Goal: Transaction & Acquisition: Book appointment/travel/reservation

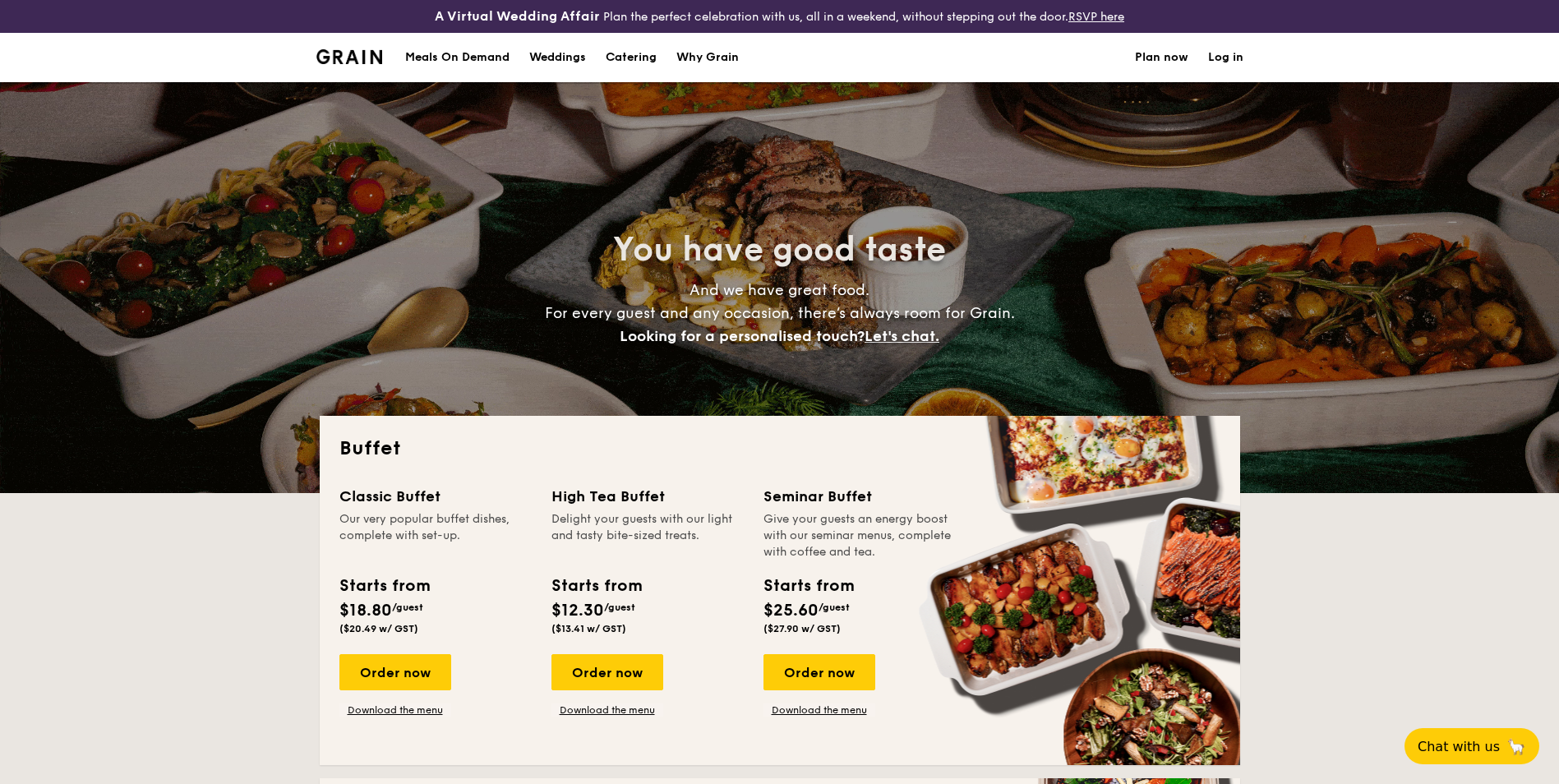
select select
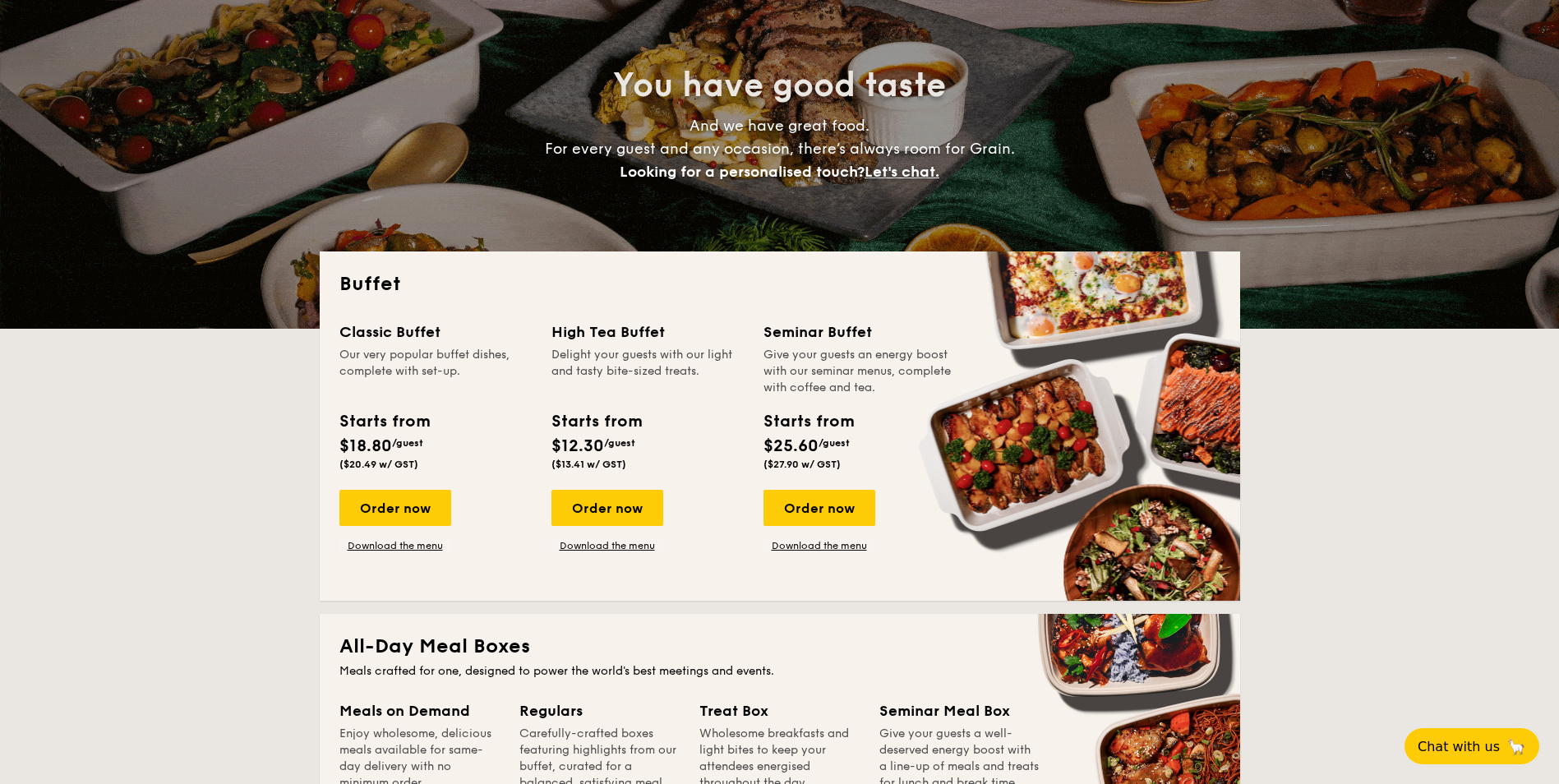
scroll to position [165, 0]
click at [797, 516] on div "Order now" at bounding box center [819, 508] width 112 height 36
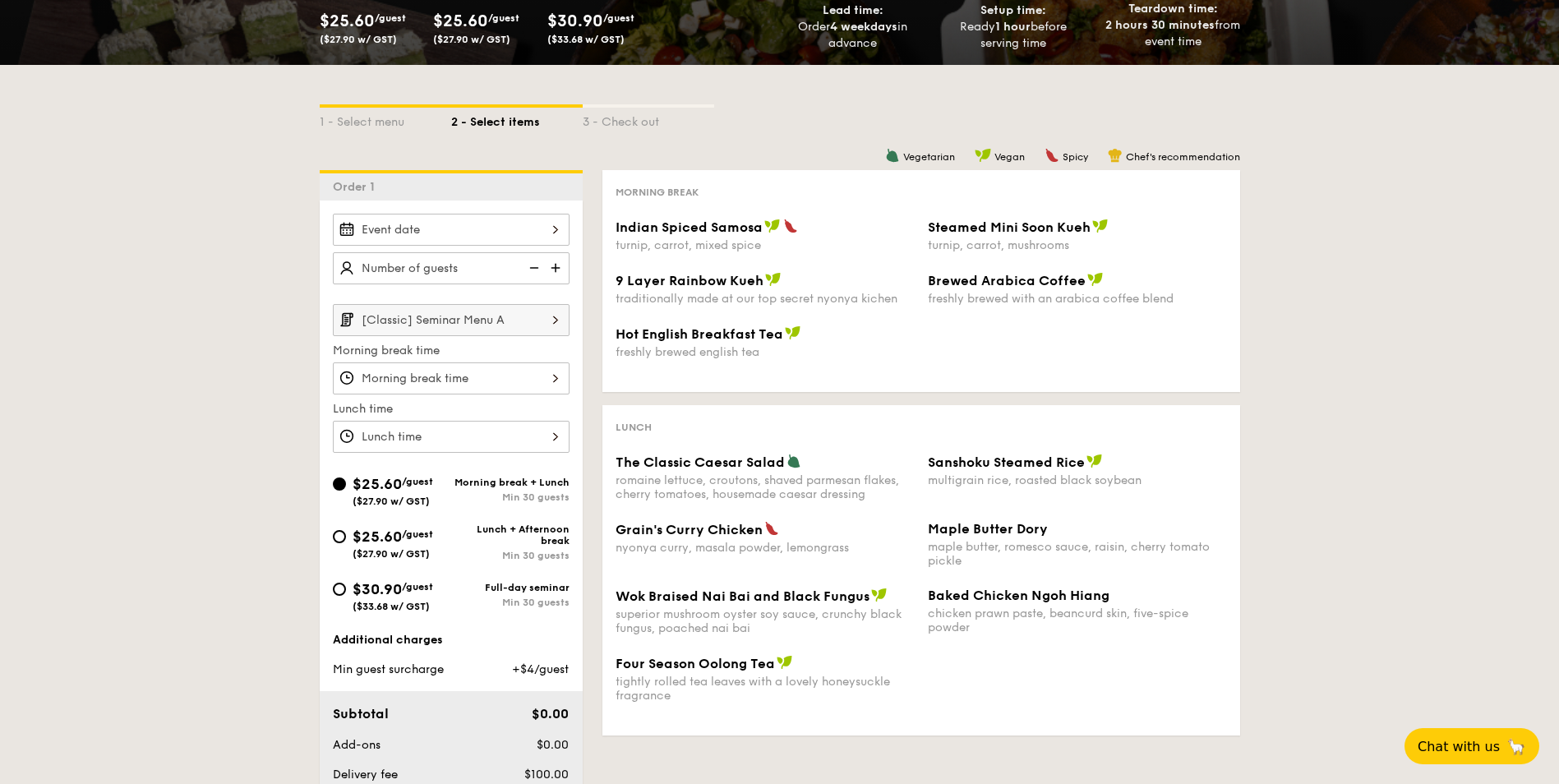
scroll to position [329, 0]
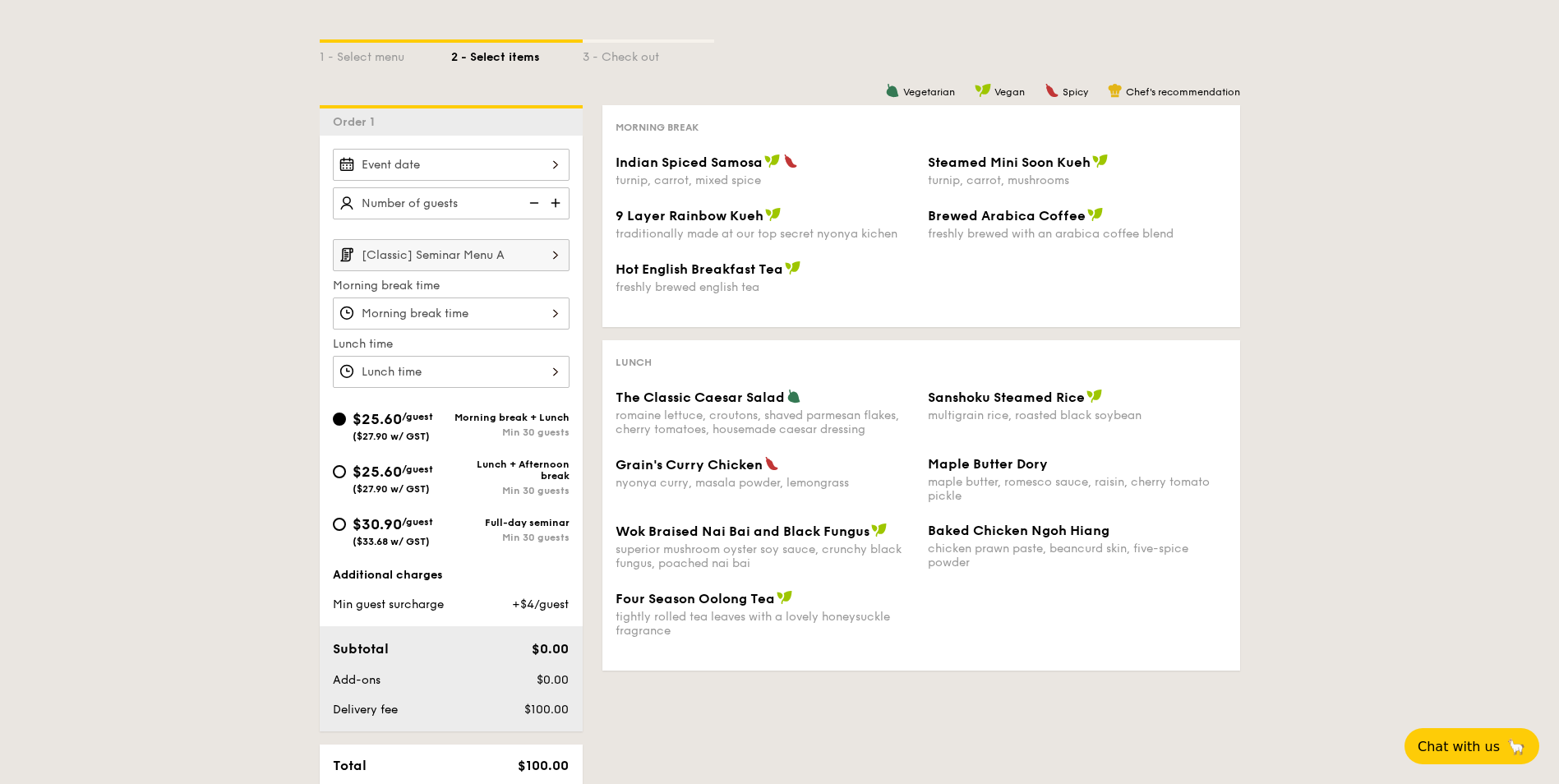
click at [475, 162] on div at bounding box center [450, 165] width 236 height 32
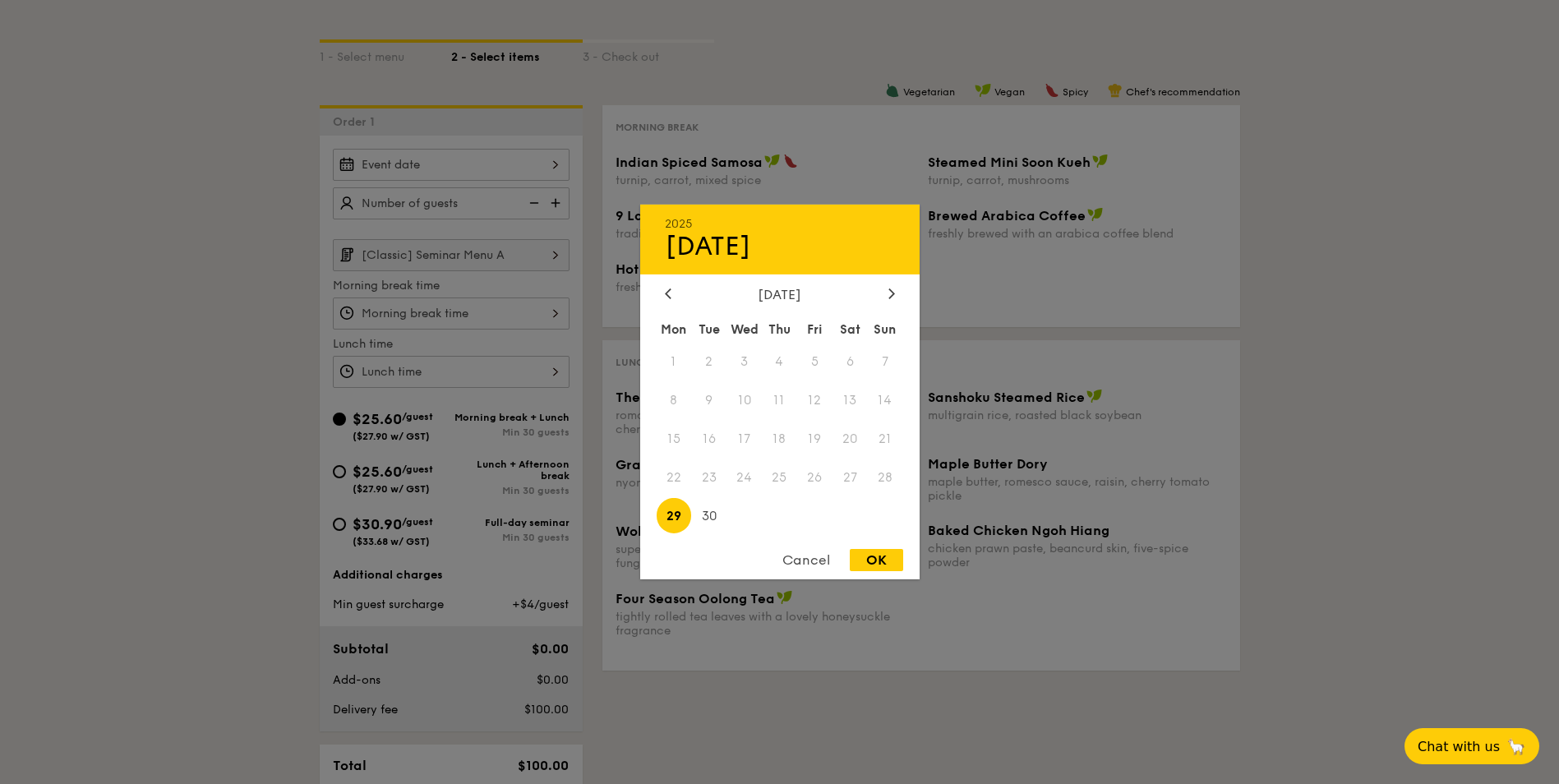
click at [677, 512] on span "29" at bounding box center [674, 516] width 35 height 35
click at [879, 553] on div "OK" at bounding box center [876, 559] width 54 height 22
type input "[DATE]"
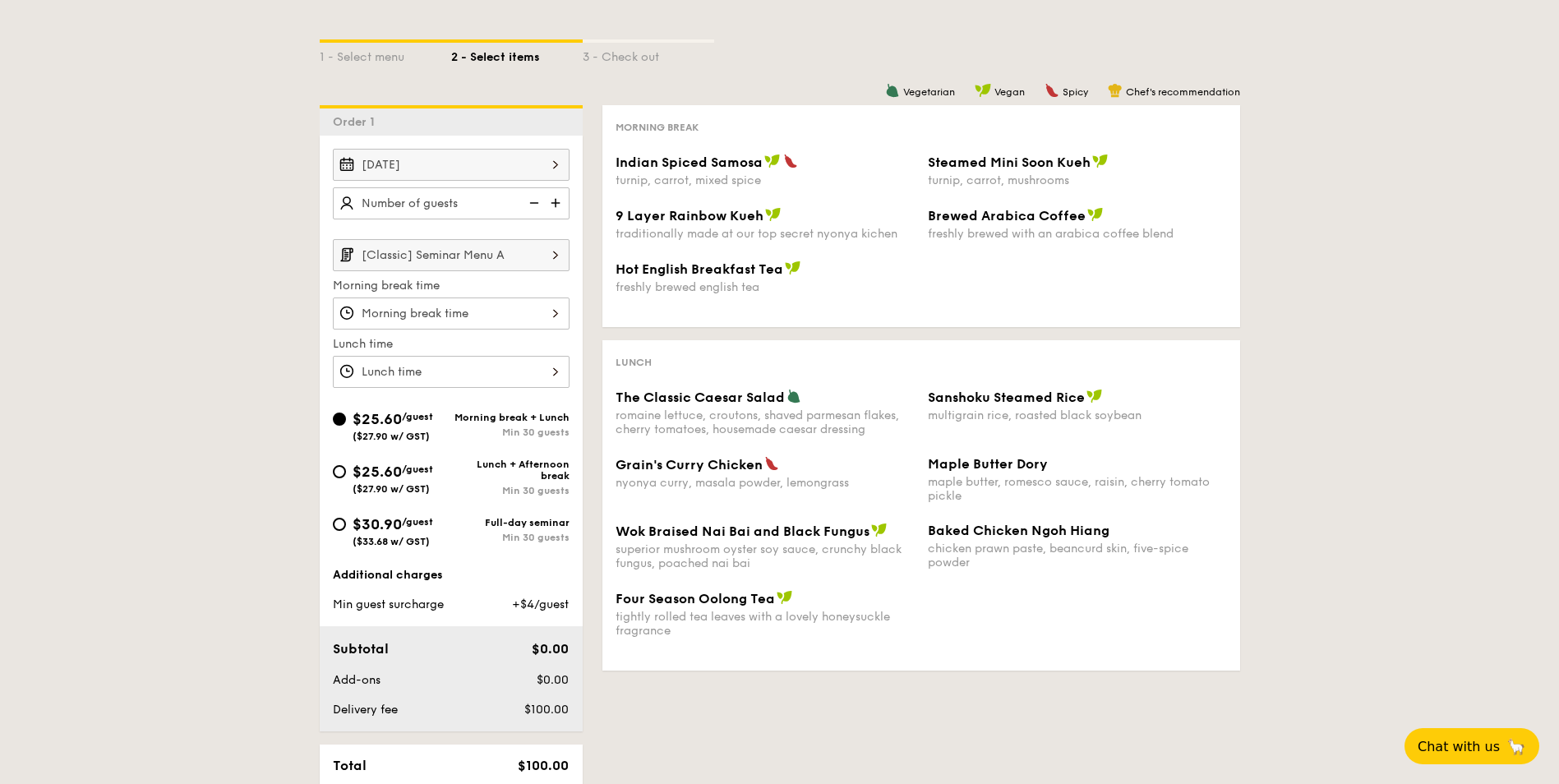
click at [478, 262] on input "[Classic] Seminar Menu A" at bounding box center [450, 254] width 236 height 32
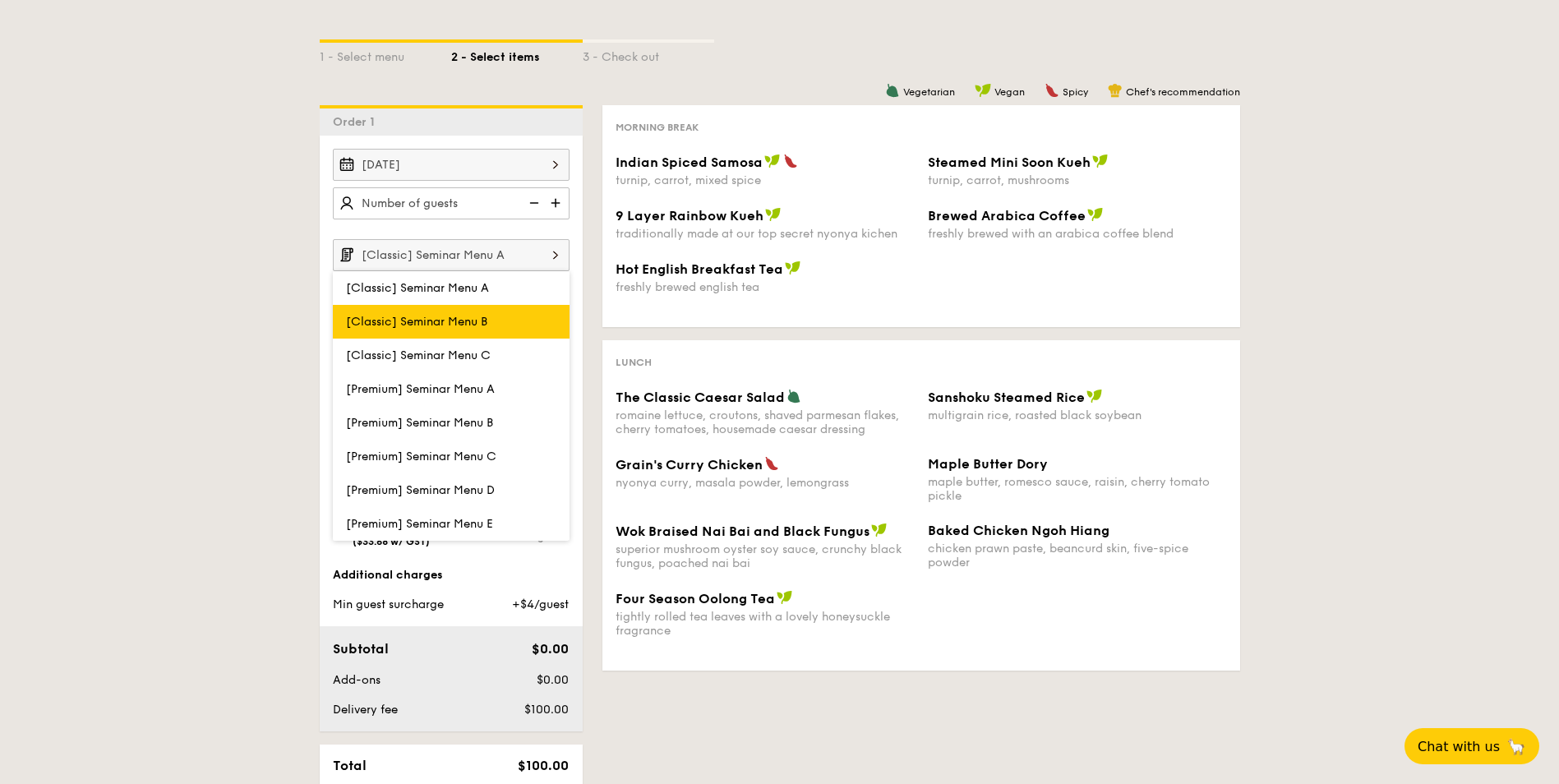
click at [456, 316] on span "[Classic] Seminar Menu B" at bounding box center [417, 321] width 142 height 14
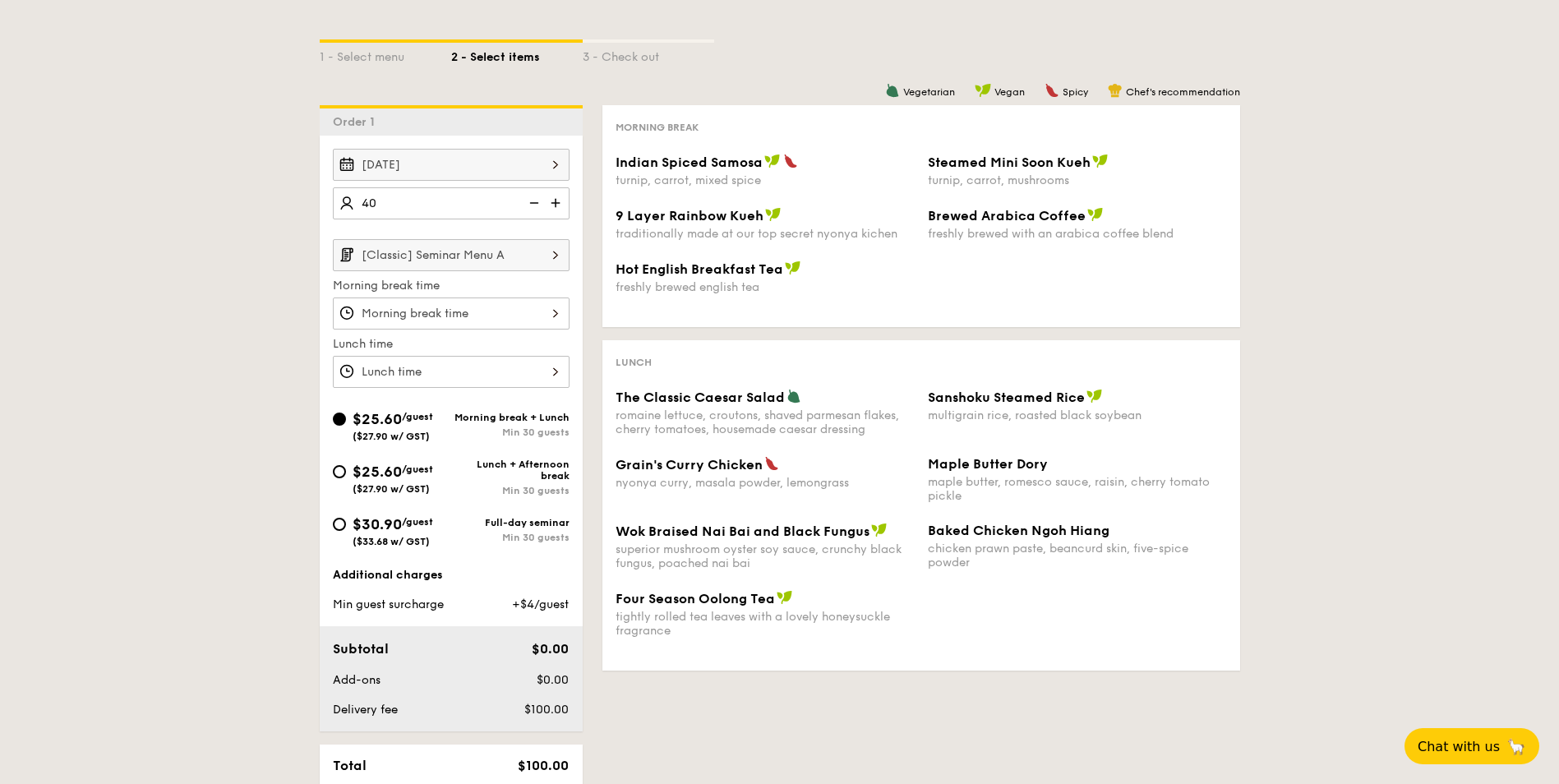
type input "40 guests"
click at [436, 313] on div at bounding box center [450, 313] width 236 height 32
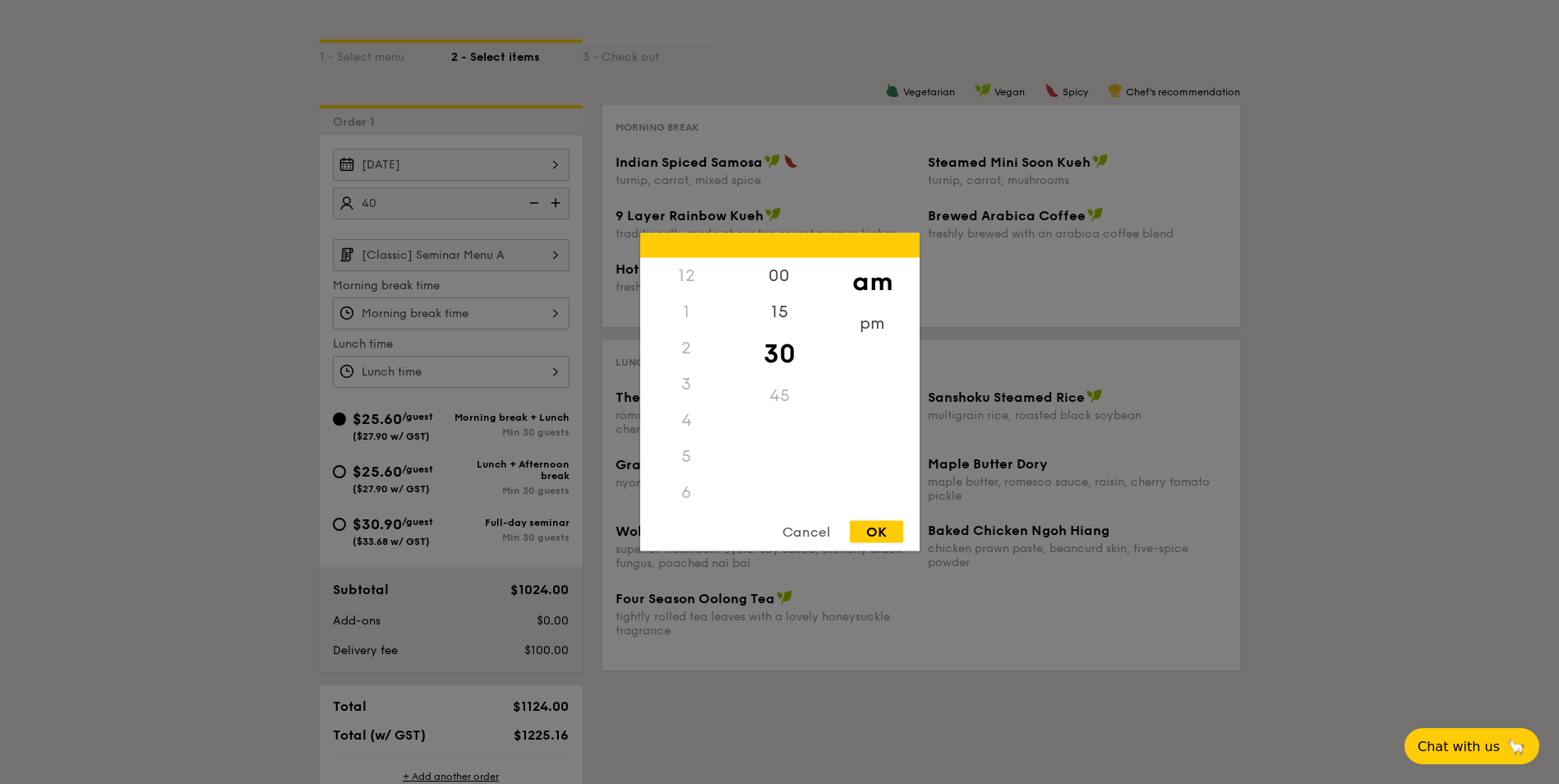
scroll to position [180, 0]
click at [684, 348] on div "7" at bounding box center [686, 348] width 93 height 36
click at [682, 362] on div "7" at bounding box center [686, 365] width 93 height 36
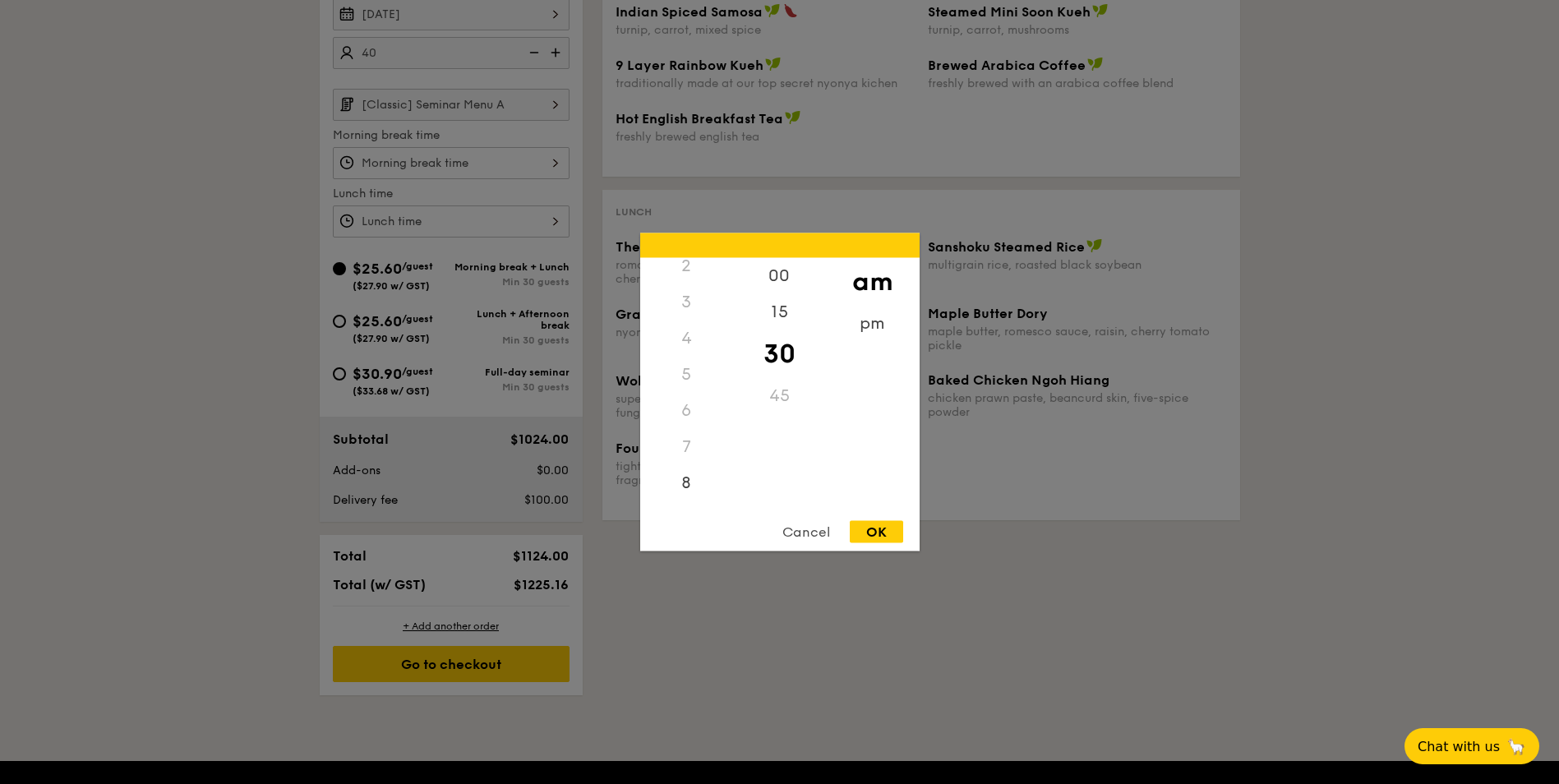
scroll to position [493, 0]
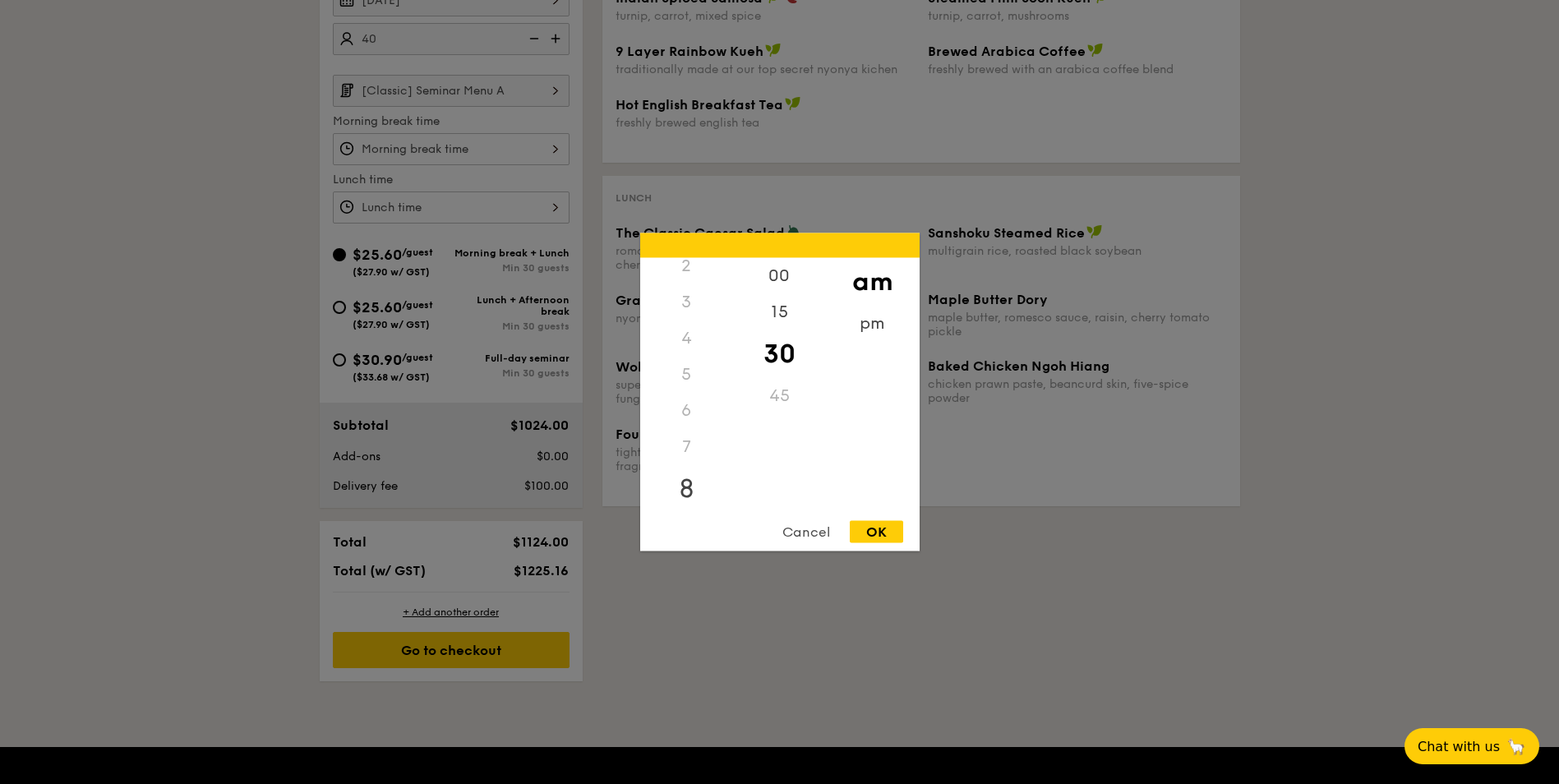
drag, startPoint x: 693, startPoint y: 475, endPoint x: 705, endPoint y: 448, distance: 29.5
click at [693, 474] on div "8" at bounding box center [686, 483] width 93 height 36
click at [779, 350] on div "30" at bounding box center [779, 354] width 93 height 48
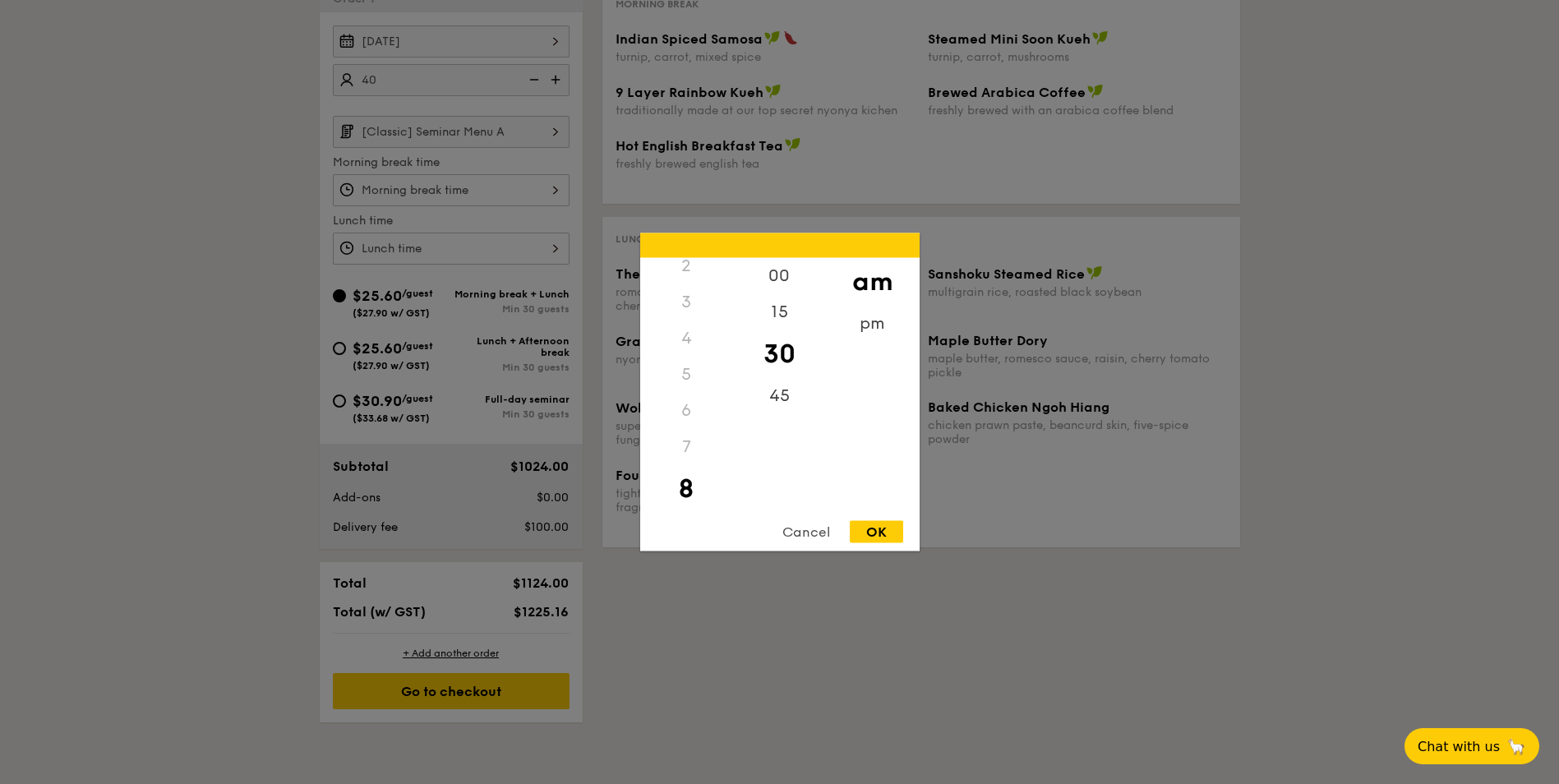
scroll to position [411, 0]
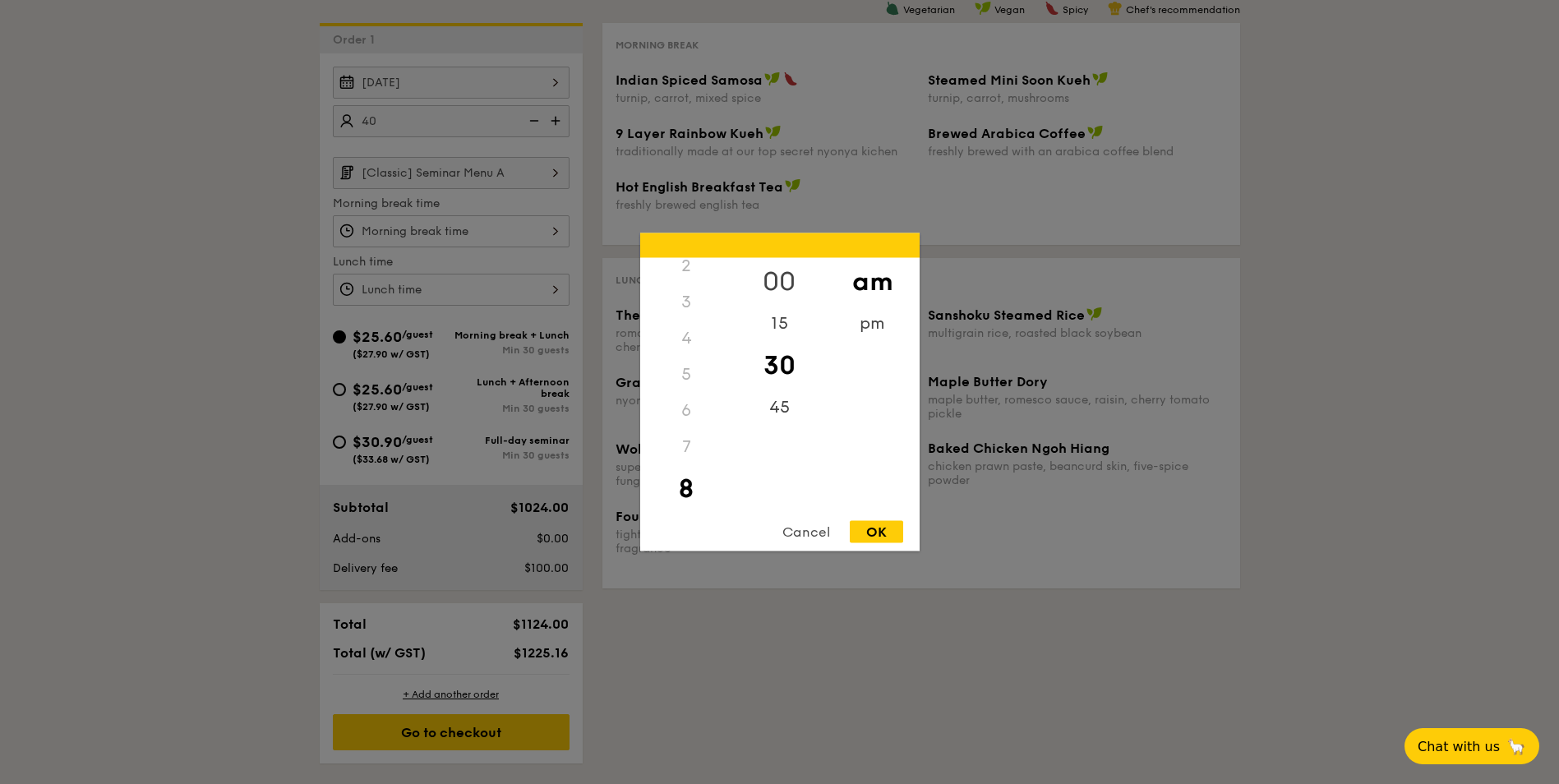
click at [769, 273] on div "00" at bounding box center [779, 282] width 93 height 48
drag, startPoint x: 882, startPoint y: 534, endPoint x: 815, endPoint y: 493, distance: 78.5
click at [882, 534] on div "OK" at bounding box center [876, 532] width 54 height 22
type input "8:00AM"
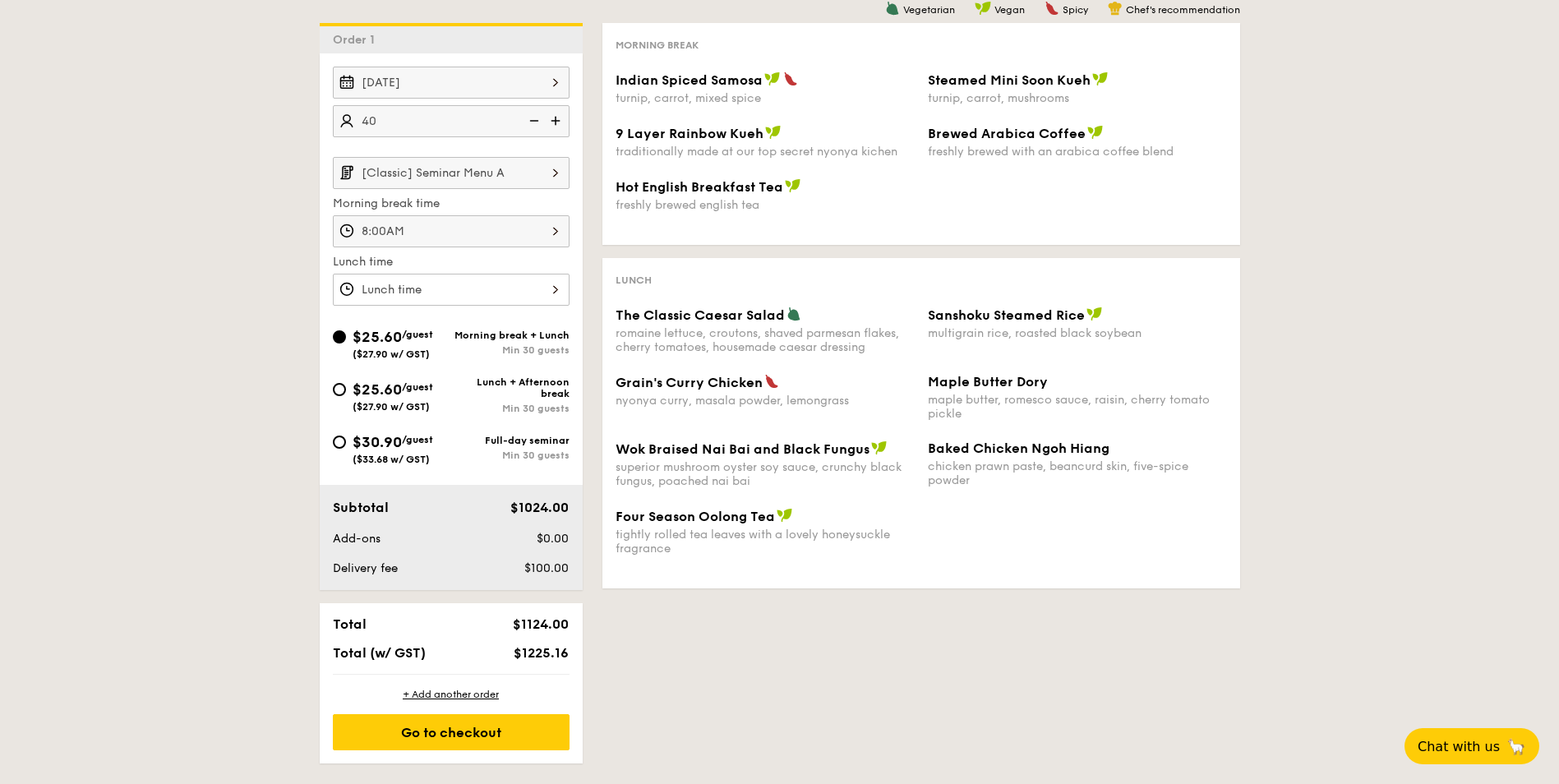
click at [432, 290] on div at bounding box center [450, 289] width 236 height 32
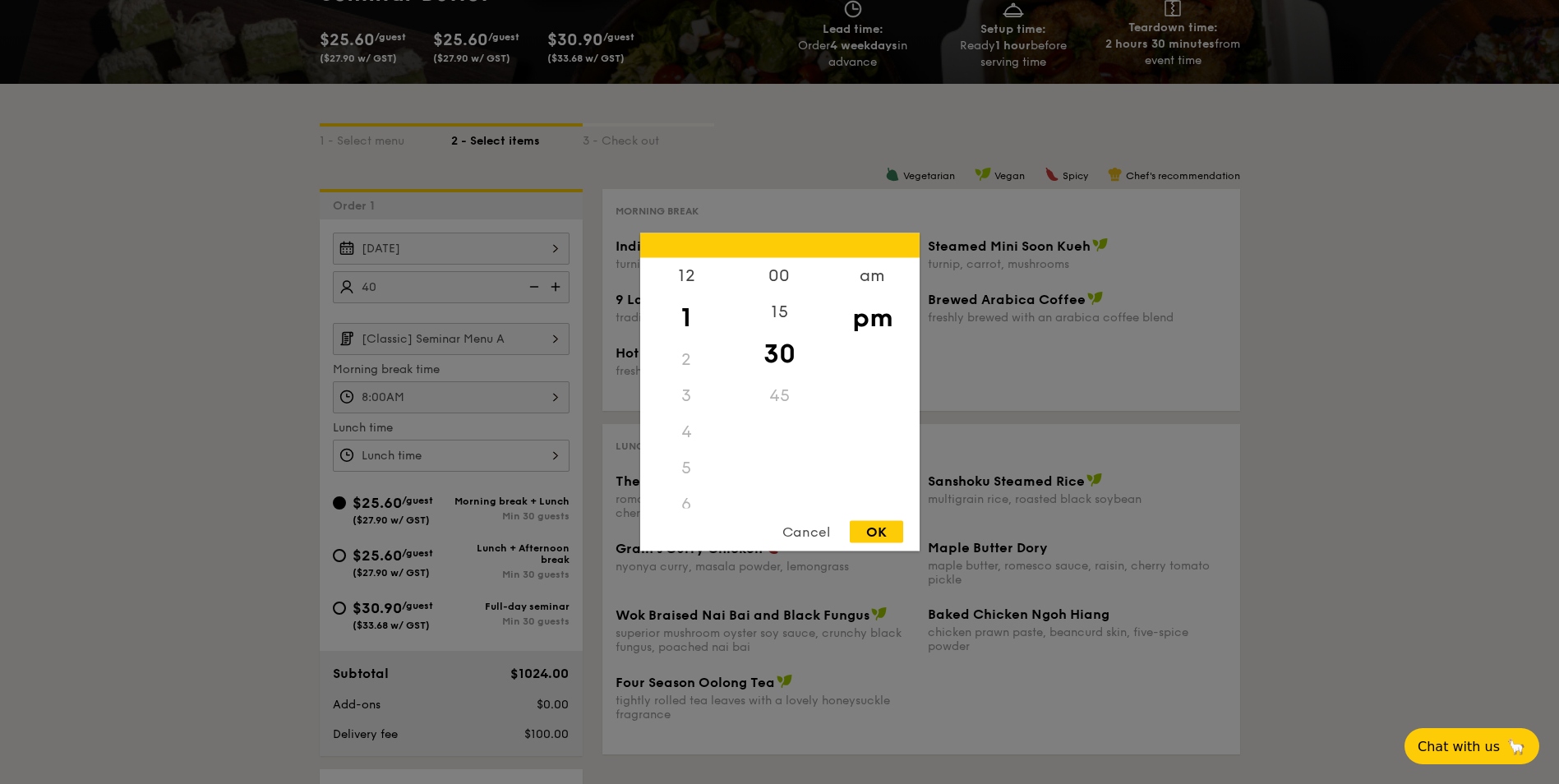
scroll to position [246, 0]
click at [682, 272] on div "12" at bounding box center [686, 282] width 93 height 48
click at [684, 279] on div "12" at bounding box center [686, 282] width 93 height 48
drag, startPoint x: 678, startPoint y: 279, endPoint x: 689, endPoint y: 333, distance: 55.1
click at [689, 333] on div "12 1 2 3 4 5 6 7 8 9 10 11" at bounding box center [686, 383] width 93 height 250
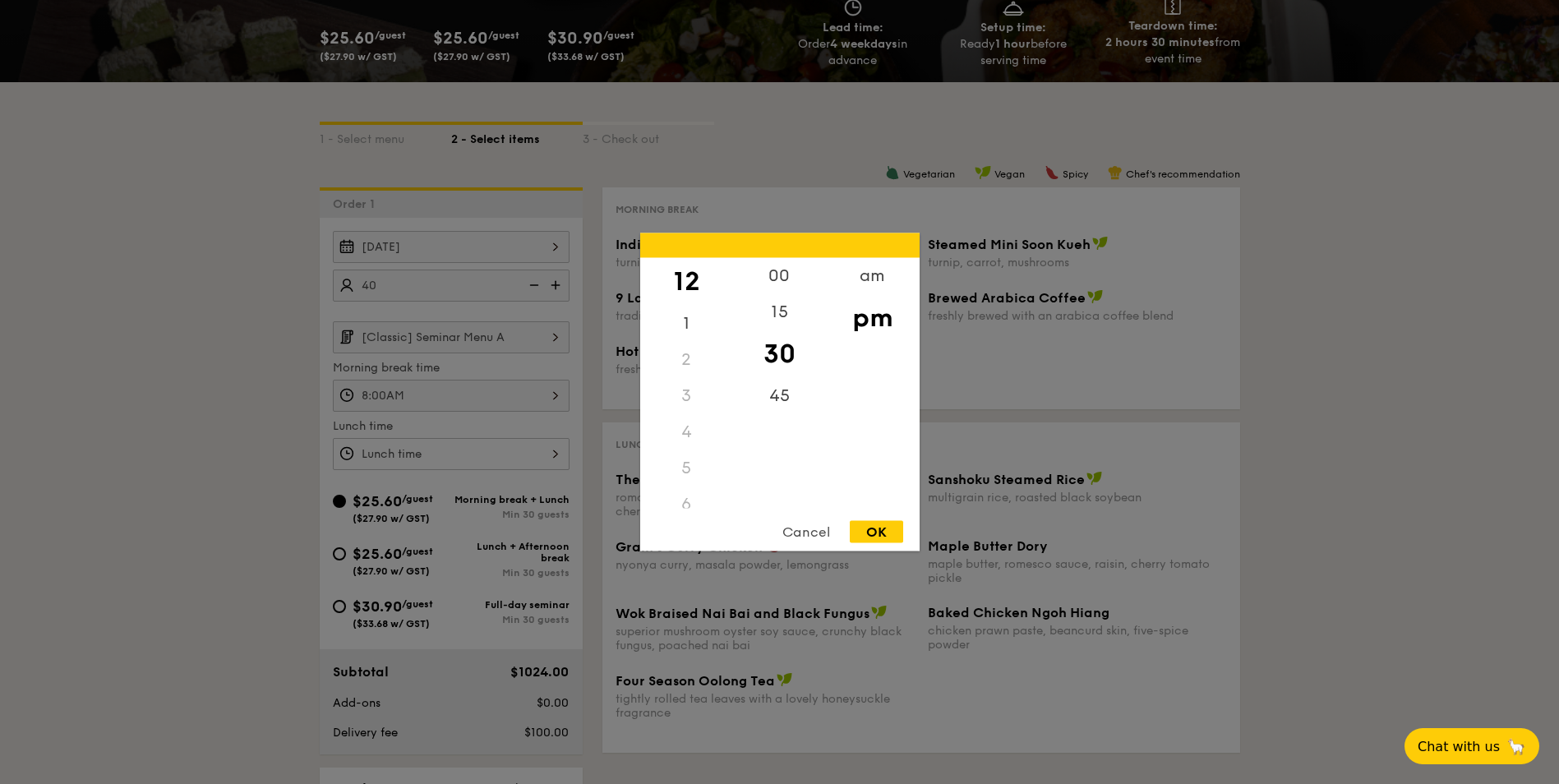
click at [417, 260] on div at bounding box center [779, 392] width 1559 height 784
drag, startPoint x: 424, startPoint y: 449, endPoint x: 488, endPoint y: 449, distance: 64.0
click at [422, 449] on div "12 1 2 3 4 5 6 7 8 9 10 11 00 15 30 45 am pm Cancel OK" at bounding box center [450, 454] width 236 height 32
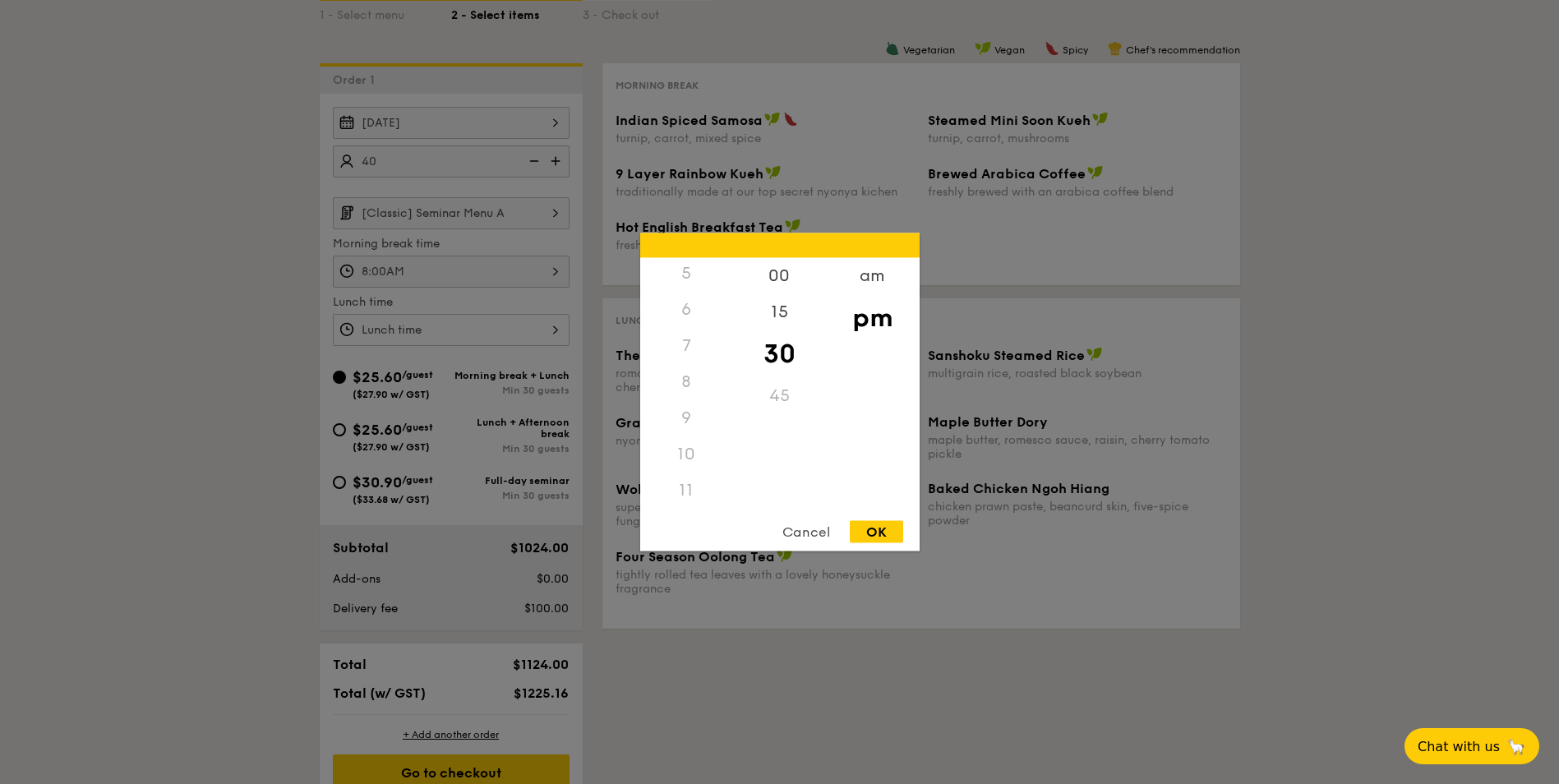
scroll to position [493, 0]
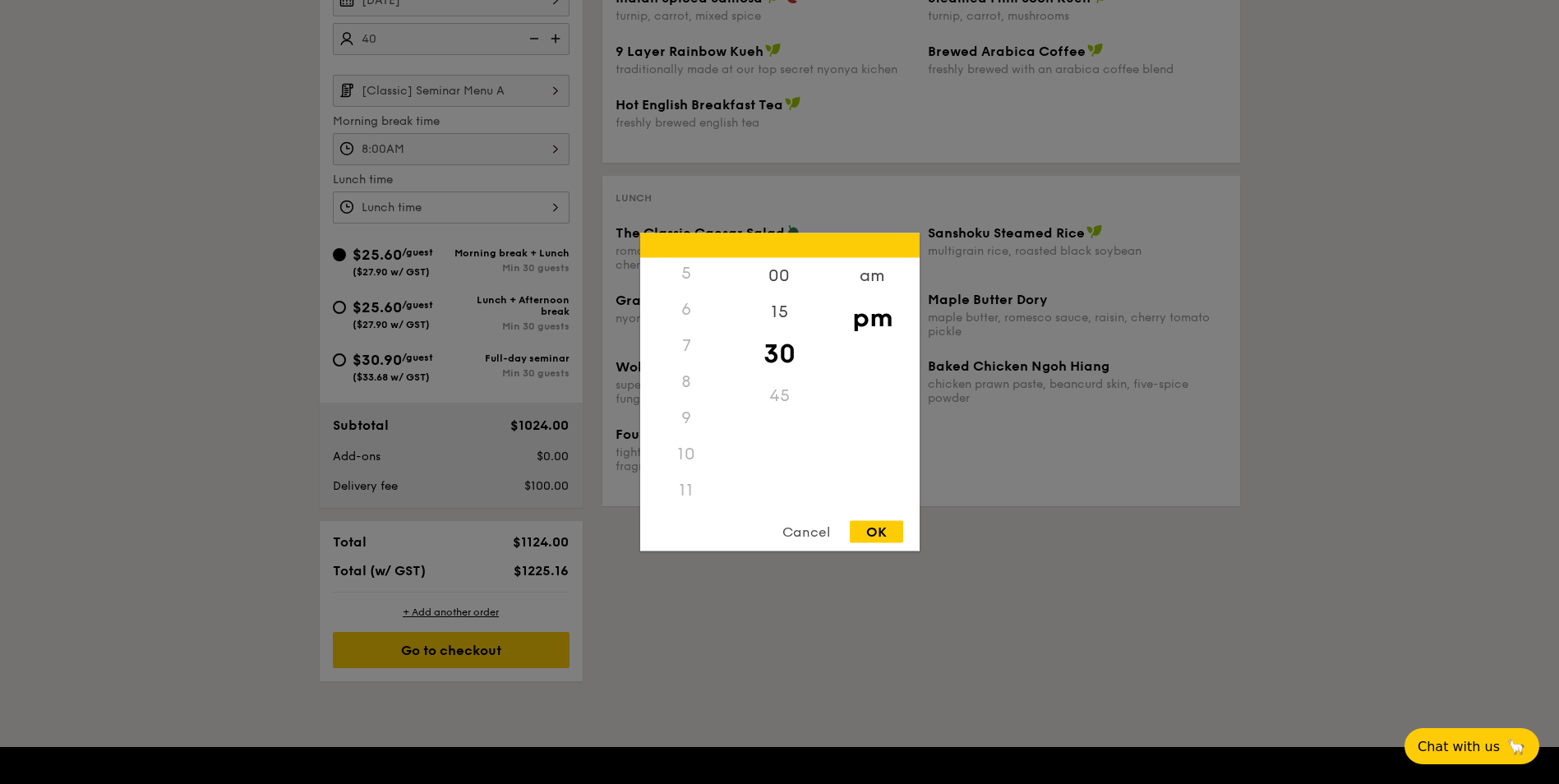
click at [688, 455] on div "10" at bounding box center [686, 455] width 93 height 36
click at [686, 452] on div "10" at bounding box center [686, 455] width 93 height 36
click at [698, 274] on div "12" at bounding box center [686, 282] width 93 height 48
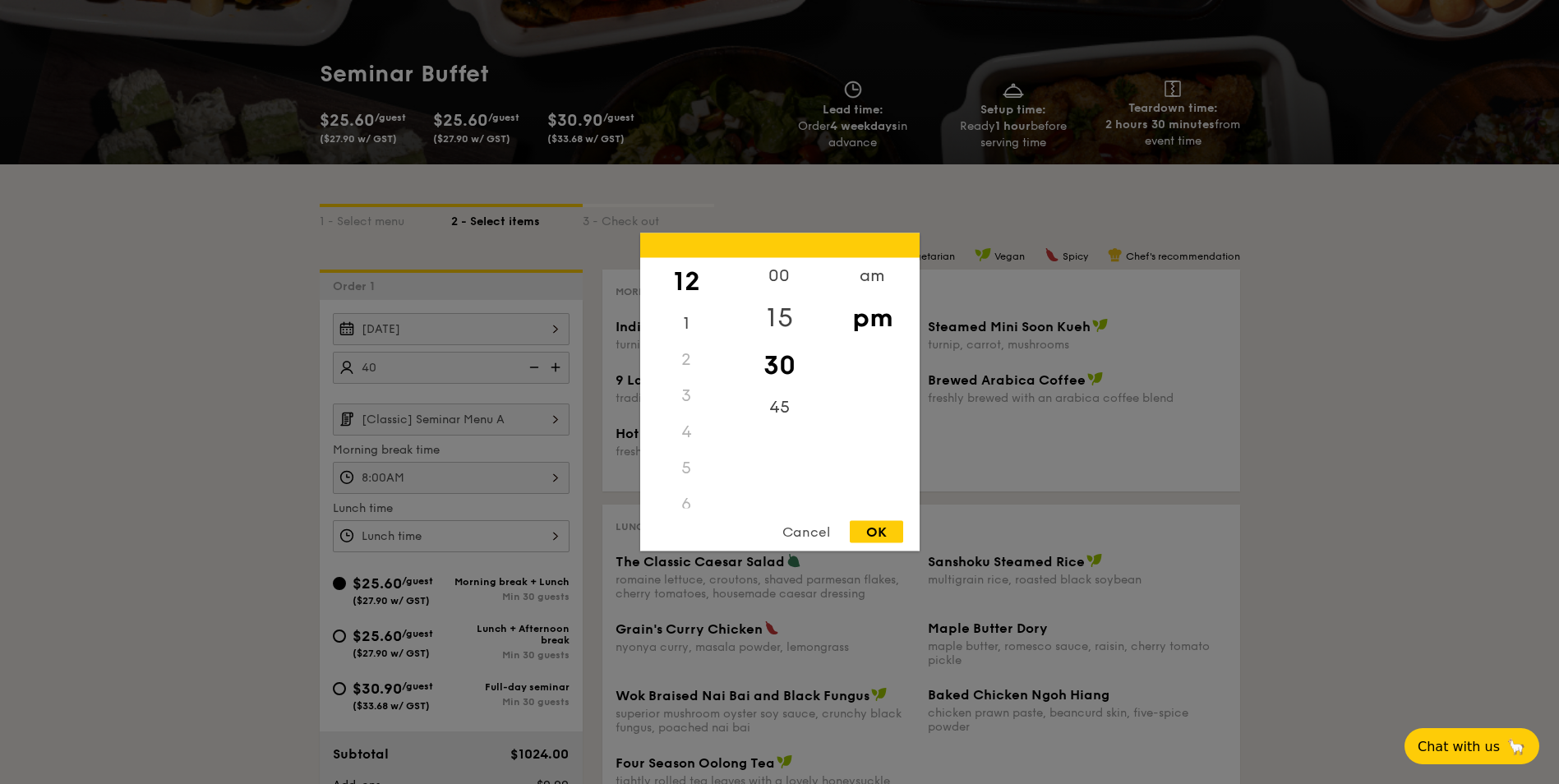
drag, startPoint x: 777, startPoint y: 349, endPoint x: 772, endPoint y: 310, distance: 39.3
click at [776, 349] on div "30" at bounding box center [779, 366] width 93 height 48
click at [770, 282] on div "00" at bounding box center [779, 282] width 93 height 48
click at [441, 539] on div at bounding box center [779, 392] width 1559 height 784
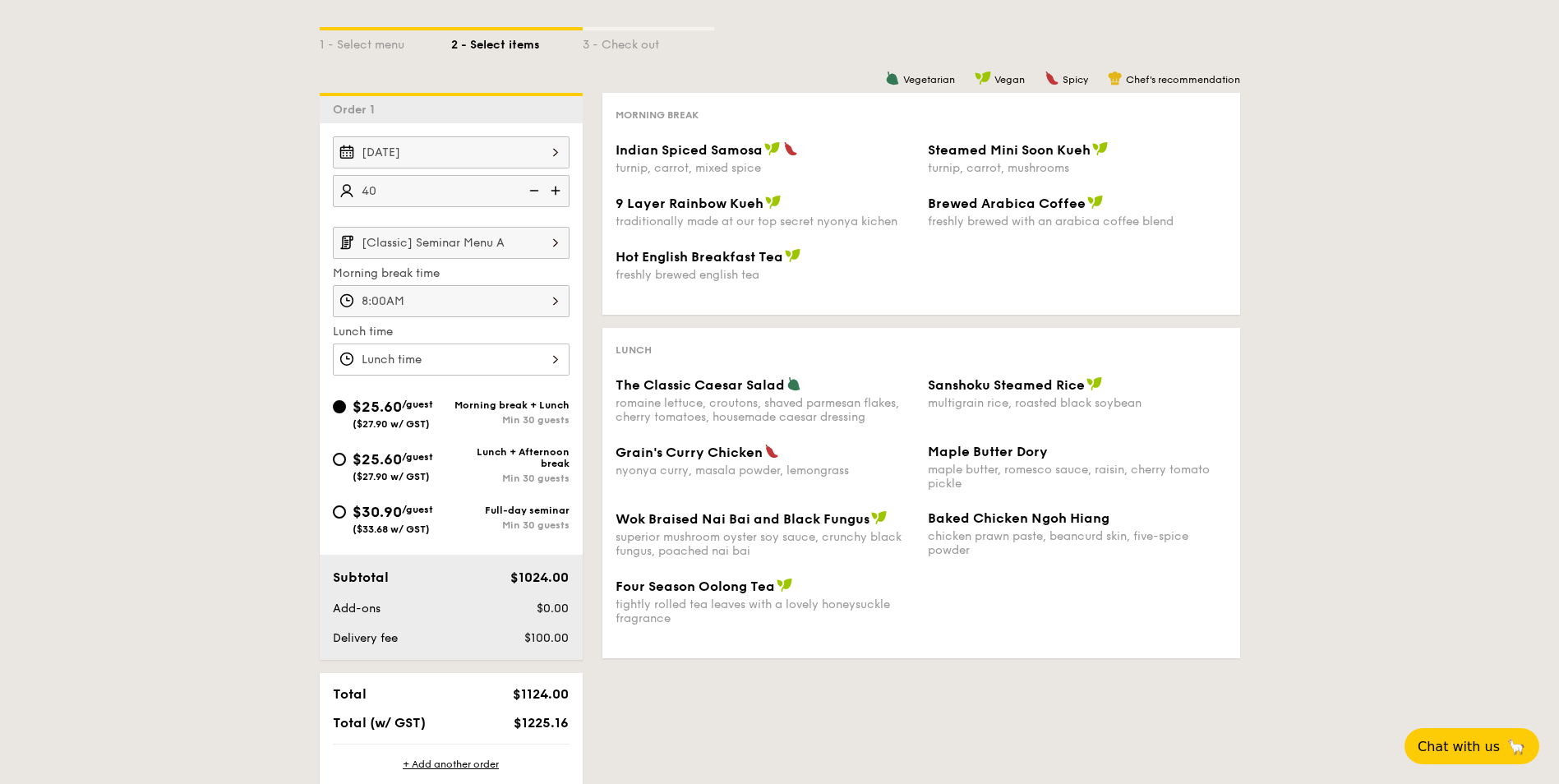
scroll to position [329, 0]
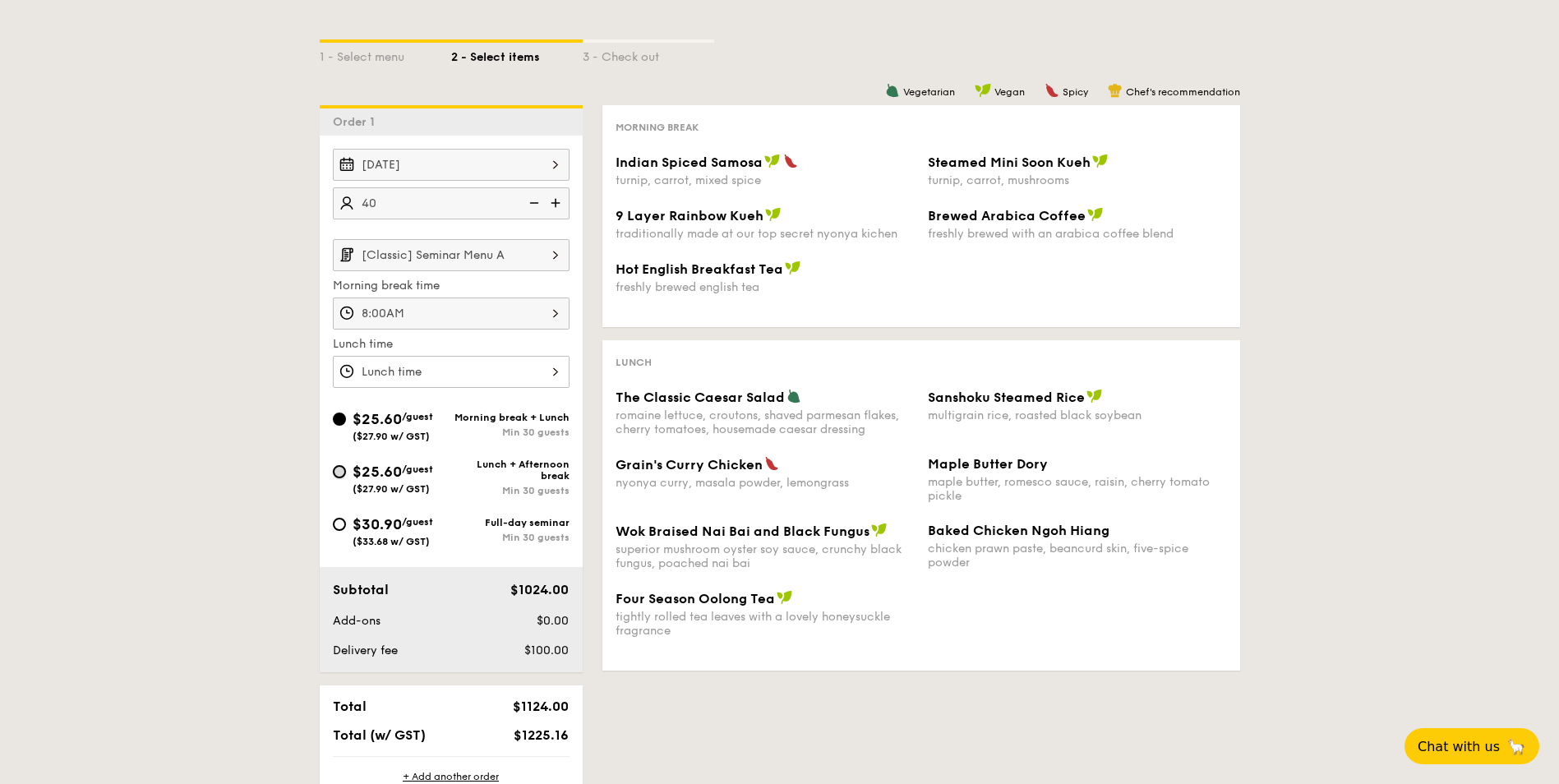
click at [338, 474] on input "$25.60 /guest ($27.90 w/ GST) Lunch + Afternoon break Min 30 guests" at bounding box center [339, 472] width 13 height 13
radio input "true"
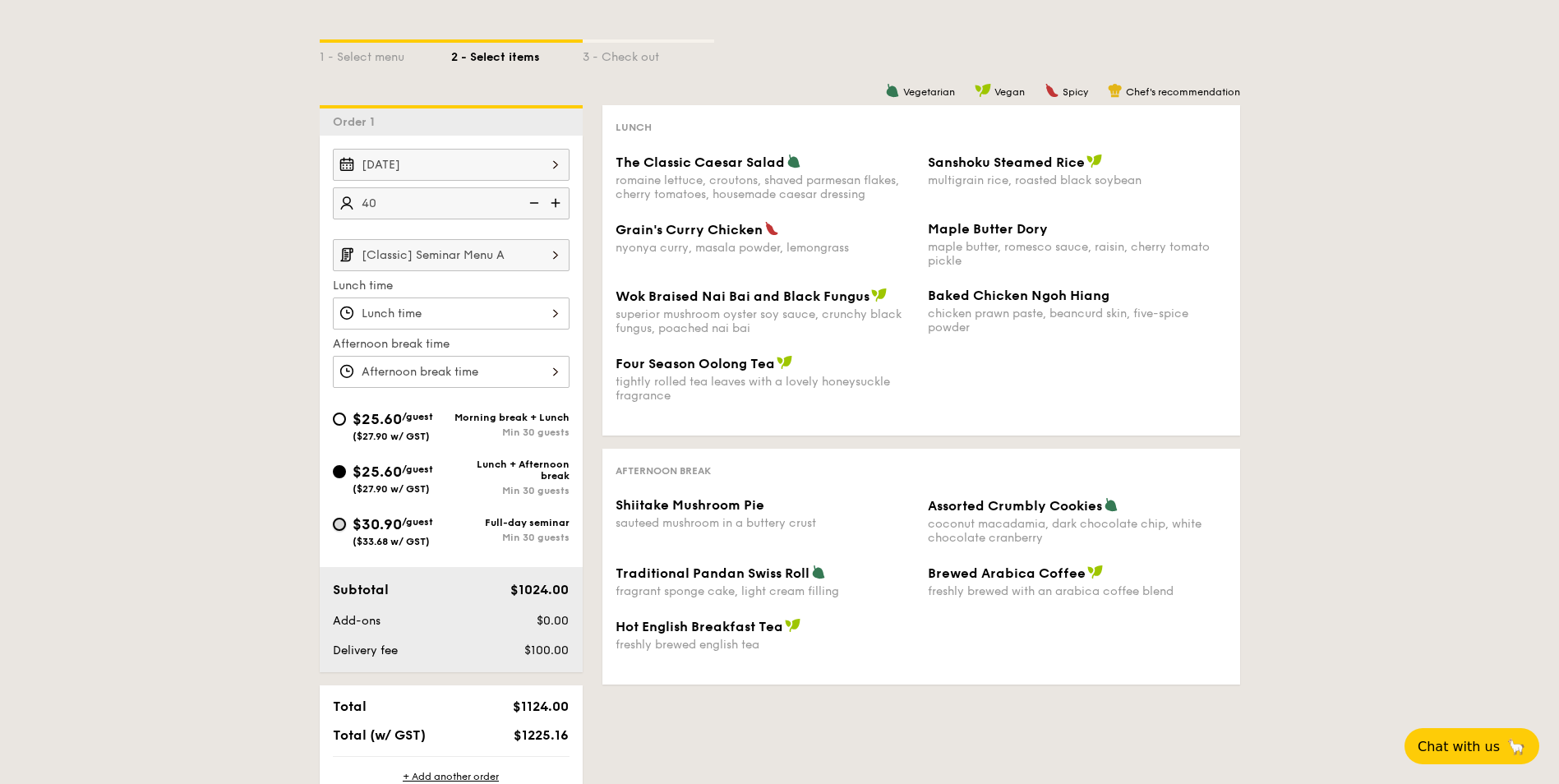
click at [340, 526] on input "$30.90 /guest ($33.68 w/ GST) Full-day seminar Min 30 guests" at bounding box center [339, 525] width 13 height 13
radio input "true"
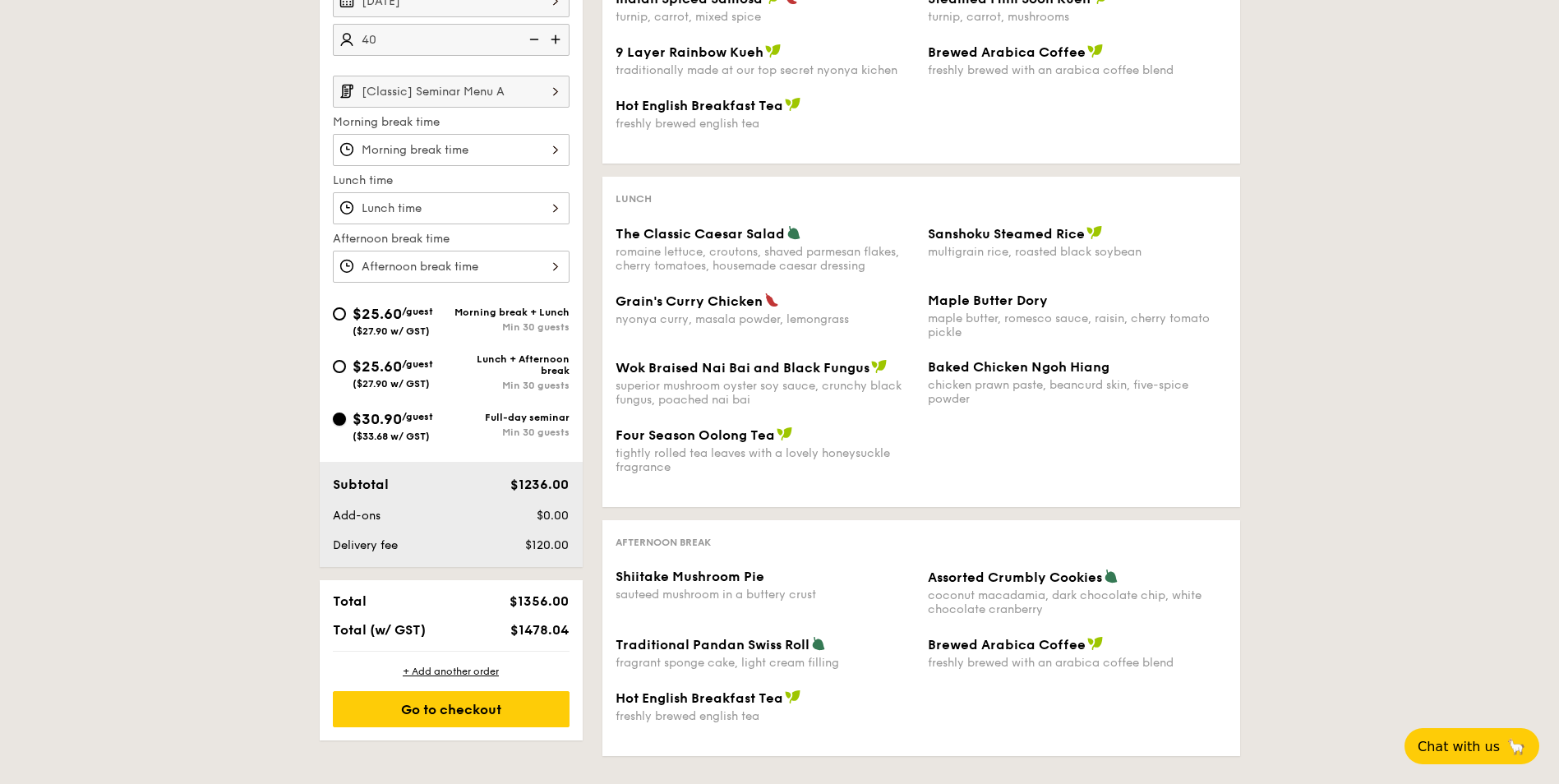
scroll to position [493, 0]
